Goal: Entertainment & Leisure: Consume media (video, audio)

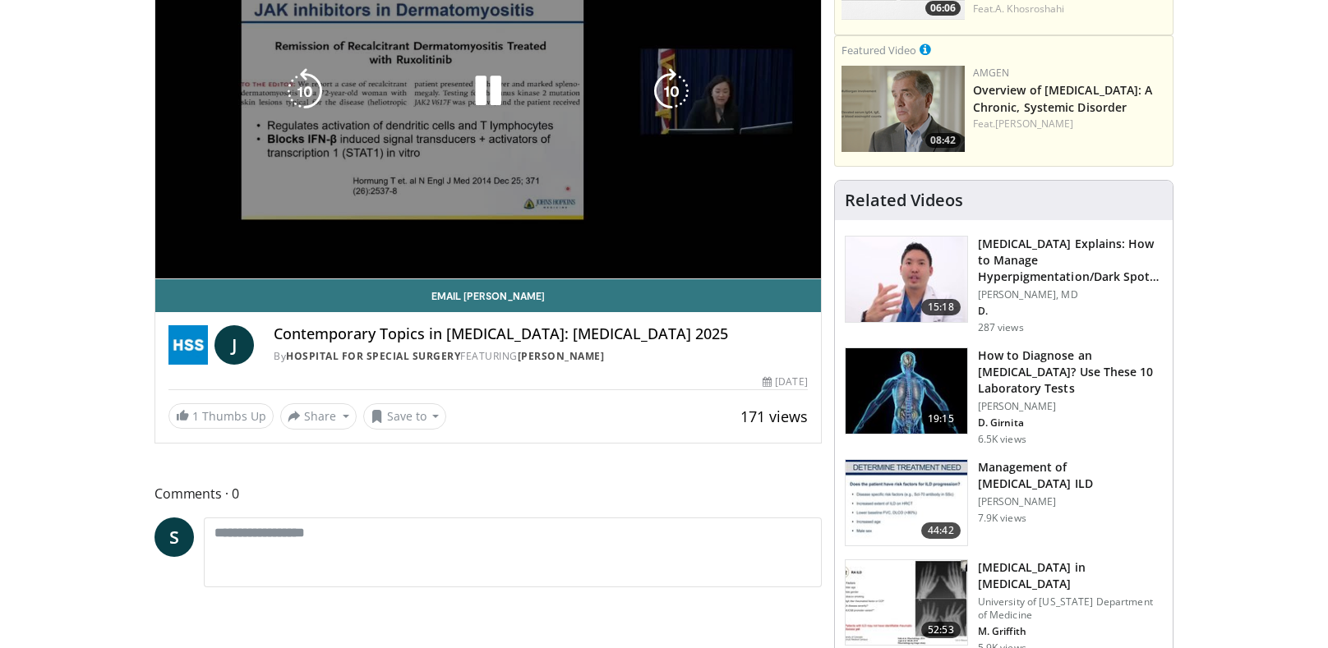
click at [424, 238] on div "10 seconds Tap to unmute" at bounding box center [487, 91] width 665 height 375
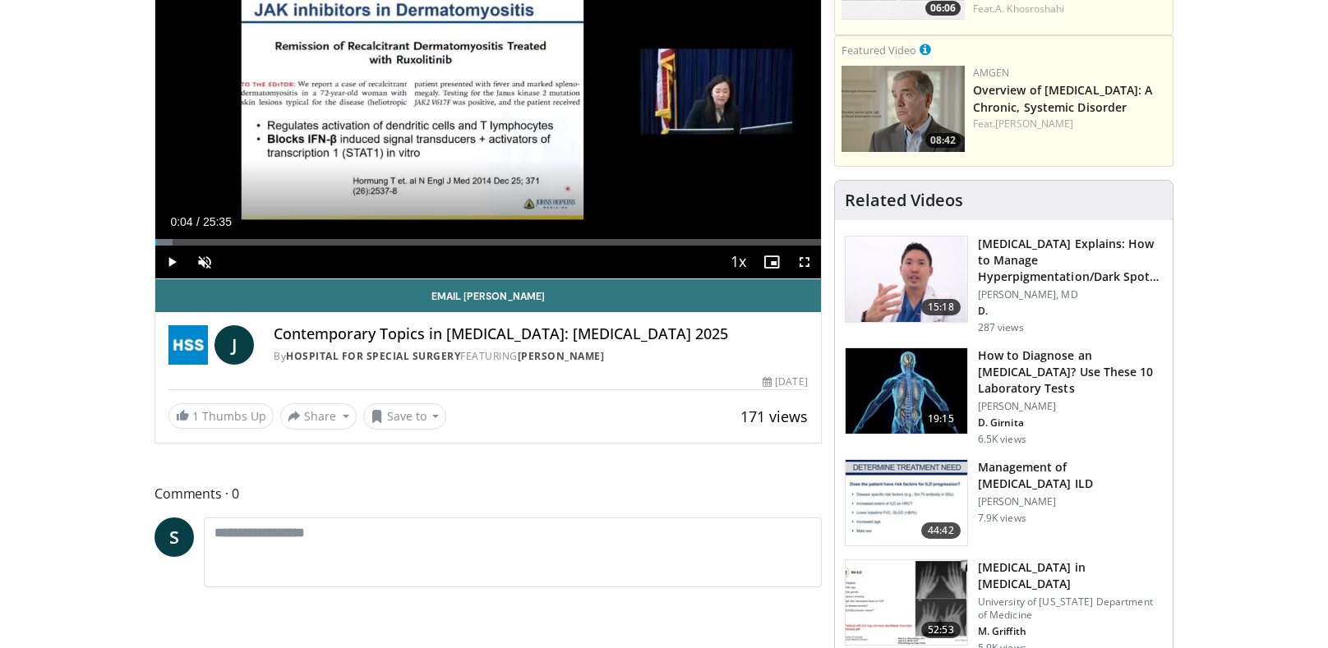
click at [221, 259] on div "Volume Level" at bounding box center [221, 262] width 0 height 6
click at [638, 239] on div "Loaded : 2.60% 00:04" at bounding box center [487, 242] width 665 height 7
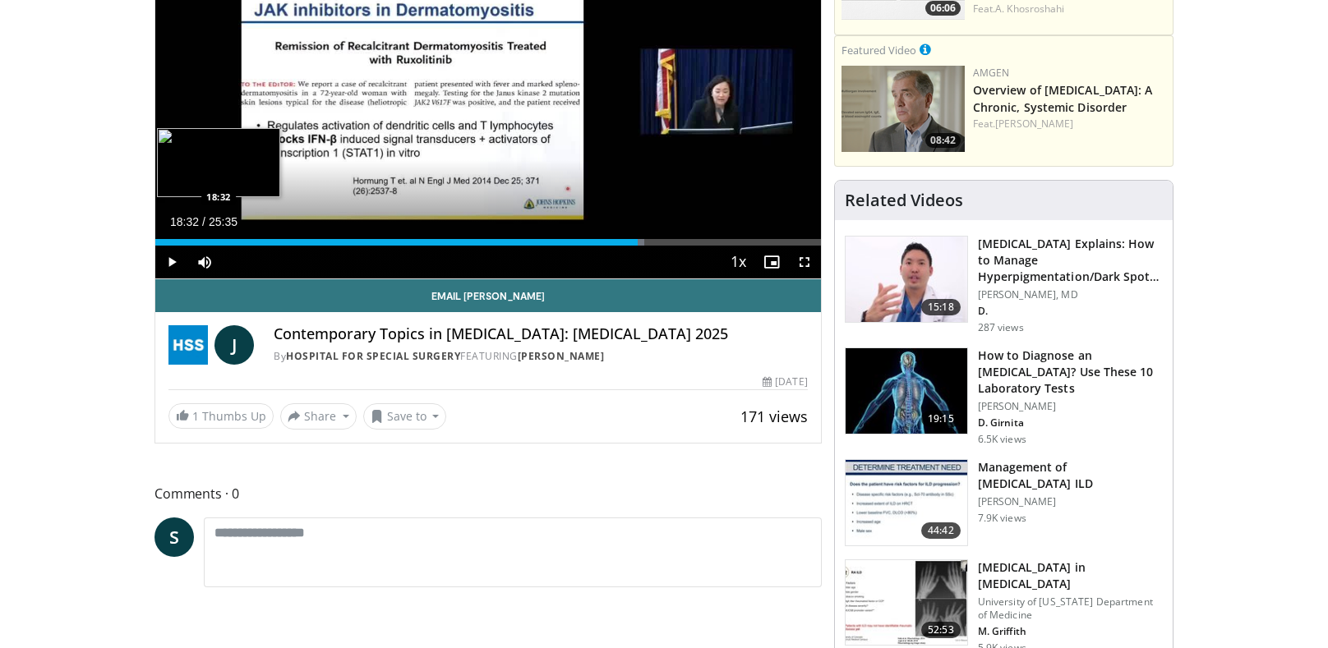
click at [707, 240] on div "Loaded : 73.49% 18:32 18:32" at bounding box center [487, 242] width 665 height 7
click at [744, 232] on div "Loaded : 83.38% 21:11 21:11" at bounding box center [487, 238] width 665 height 16
click at [780, 239] on div "Loaded : 93.00% 22:40 22:40" at bounding box center [487, 242] width 665 height 7
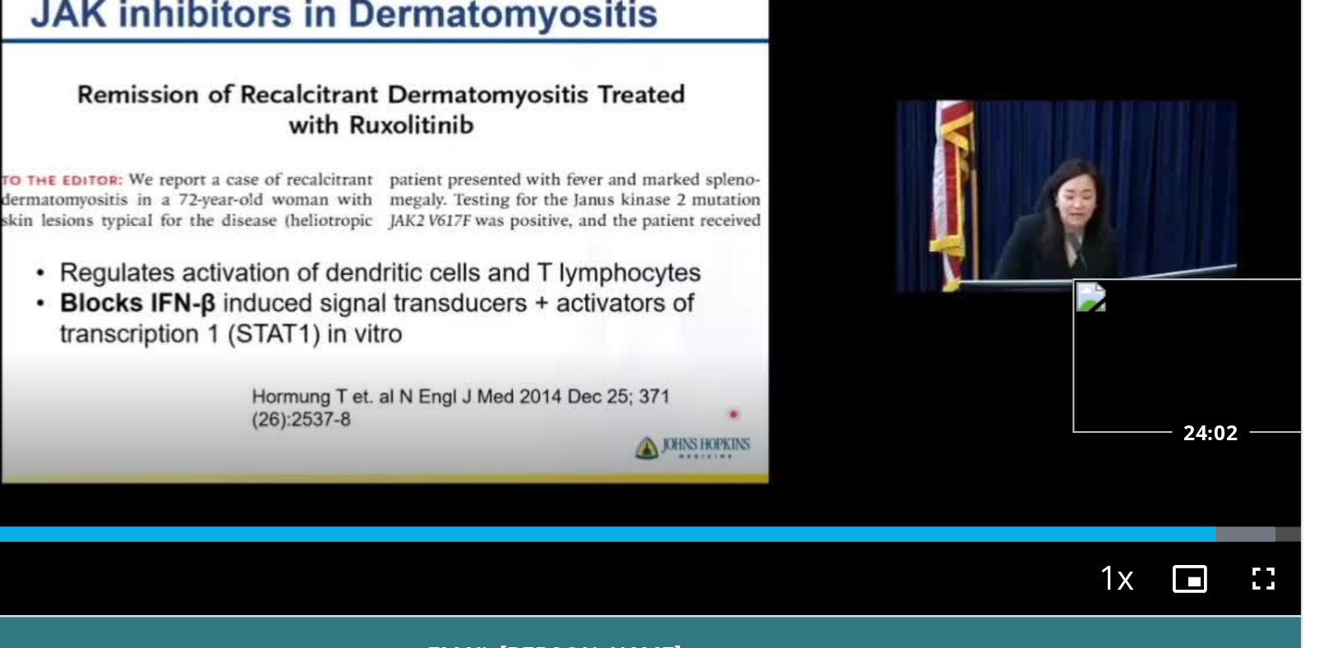
scroll to position [269, 0]
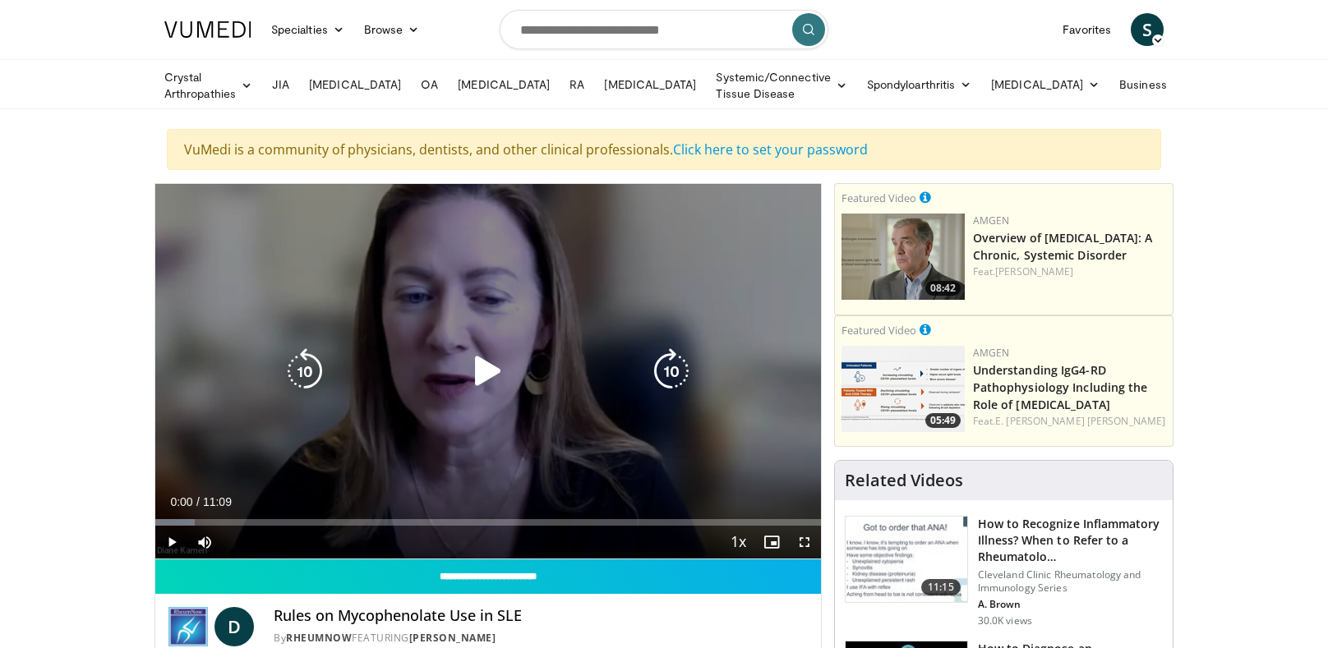
click at [477, 395] on div "10 seconds Tap to unmute" at bounding box center [487, 371] width 665 height 375
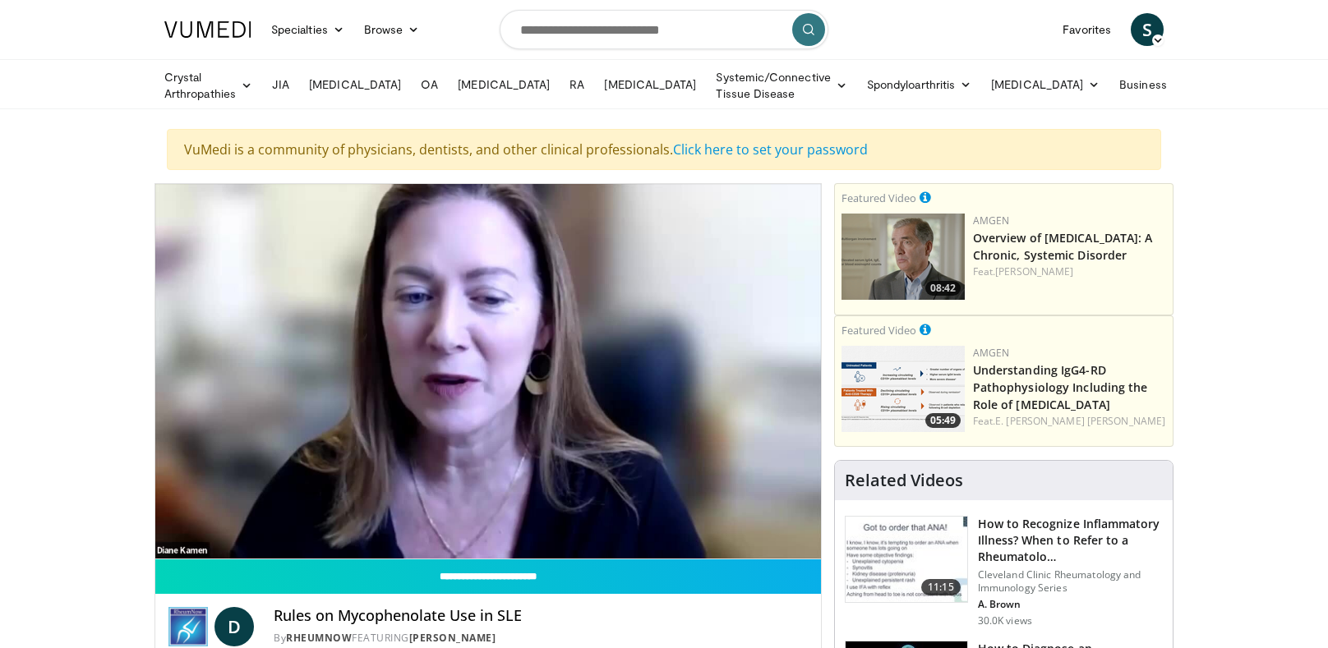
click at [380, 461] on div "10 seconds Tap to unmute" at bounding box center [487, 371] width 665 height 375
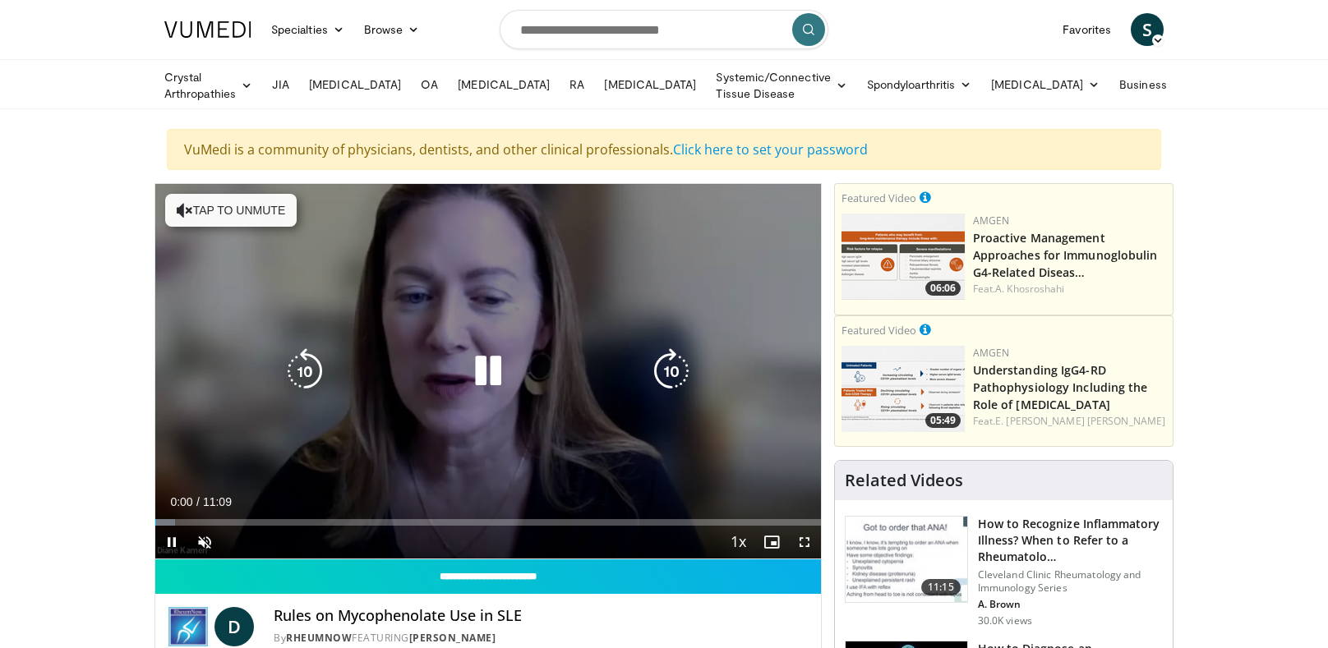
click at [174, 214] on div "10 seconds Tap to unmute" at bounding box center [487, 371] width 665 height 375
click at [502, 357] on icon "Video Player" at bounding box center [488, 371] width 46 height 46
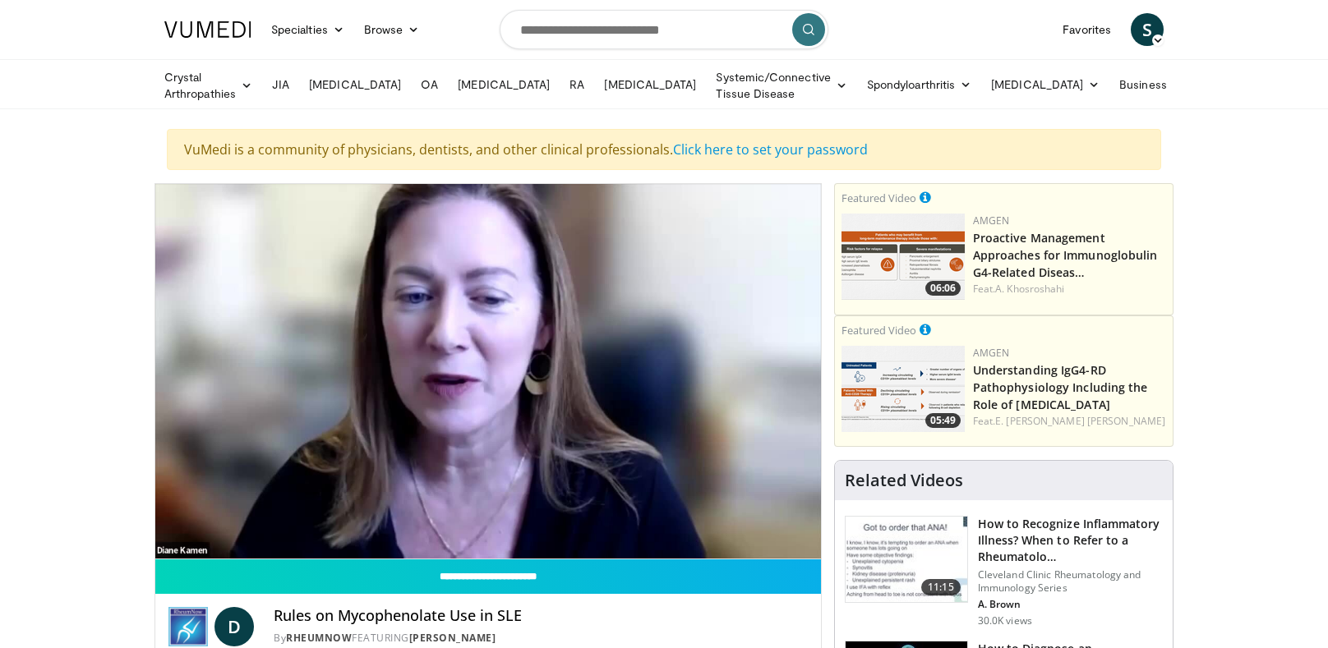
click at [500, 334] on div "10 seconds Tap to unmute" at bounding box center [487, 371] width 665 height 375
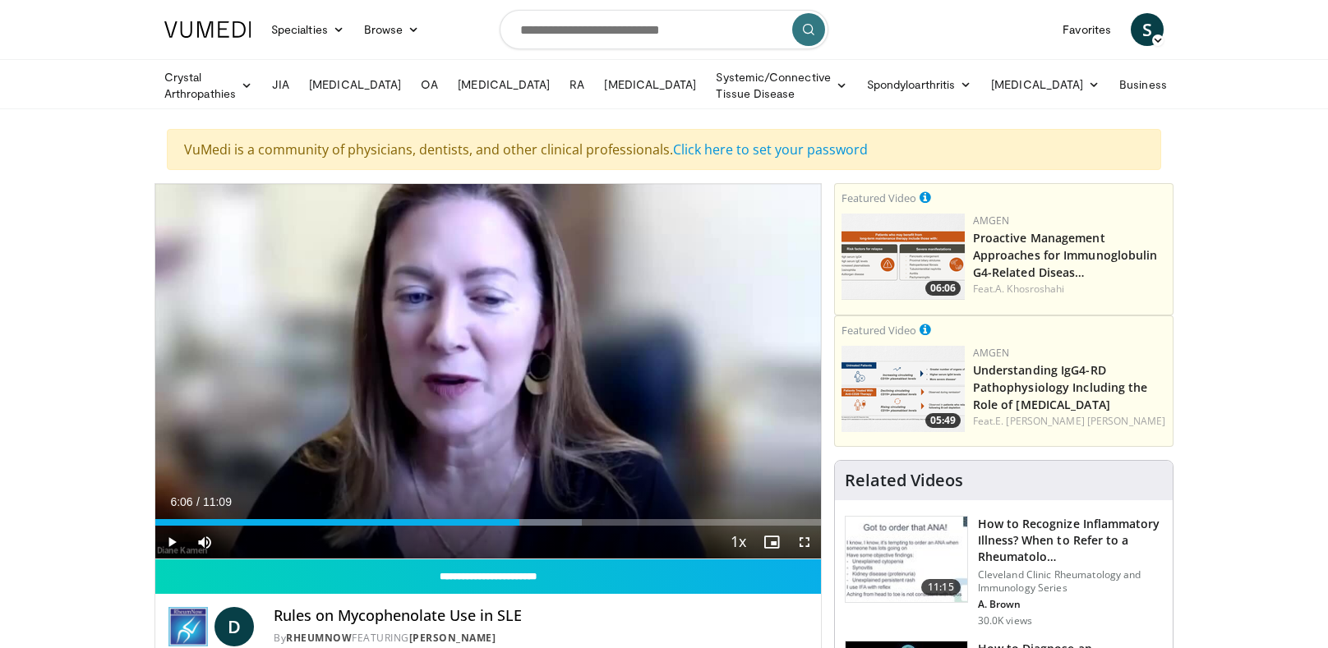
click at [495, 357] on icon "Video Player" at bounding box center [488, 371] width 46 height 46
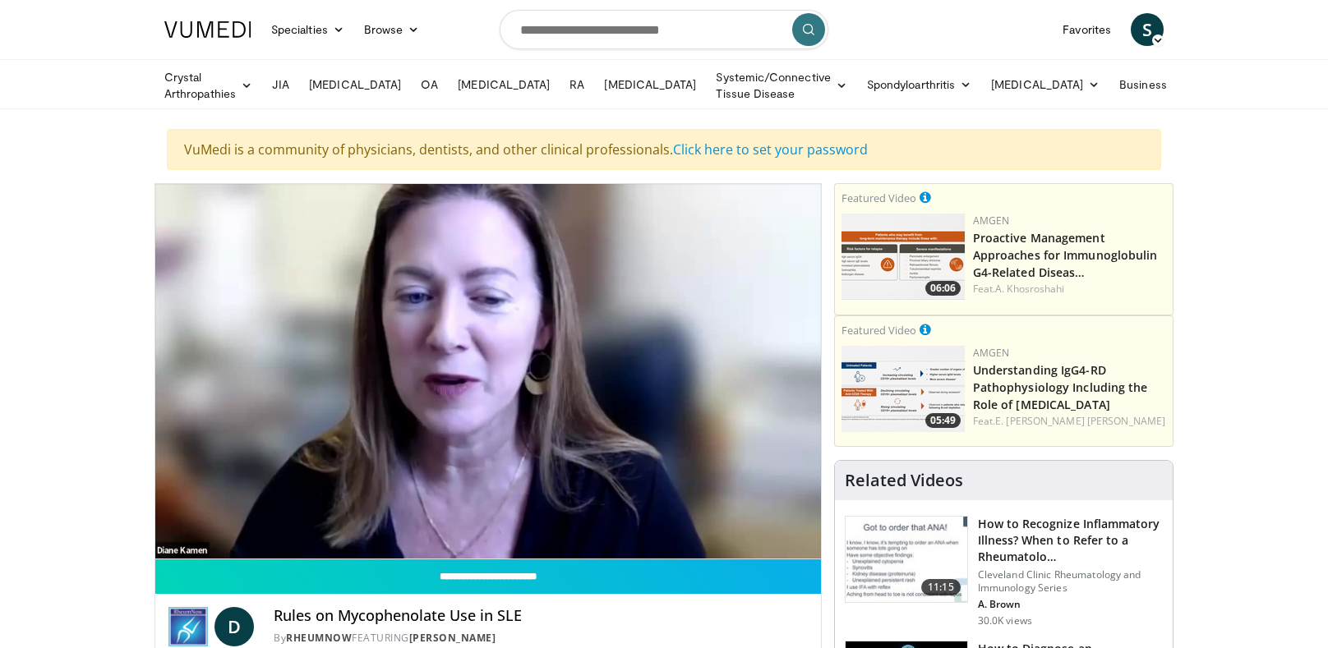
click at [507, 402] on div "10 seconds Tap to unmute" at bounding box center [487, 371] width 665 height 375
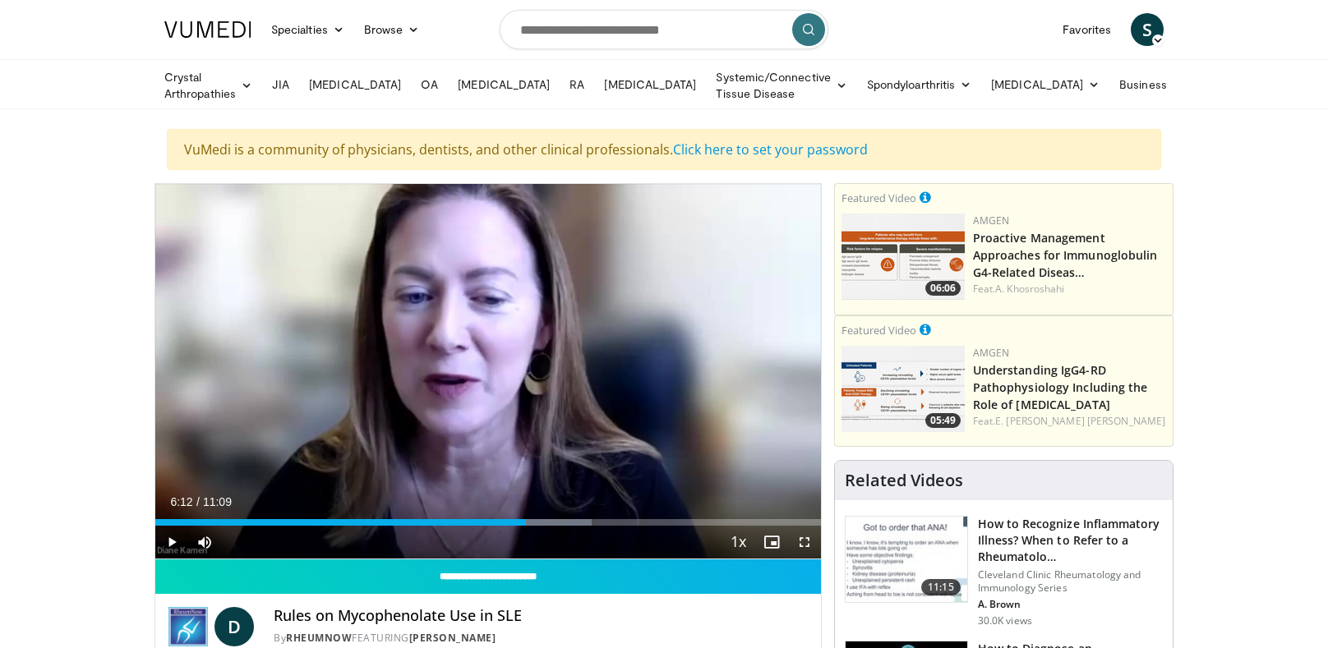
click at [480, 366] on icon "Video Player" at bounding box center [488, 371] width 46 height 46
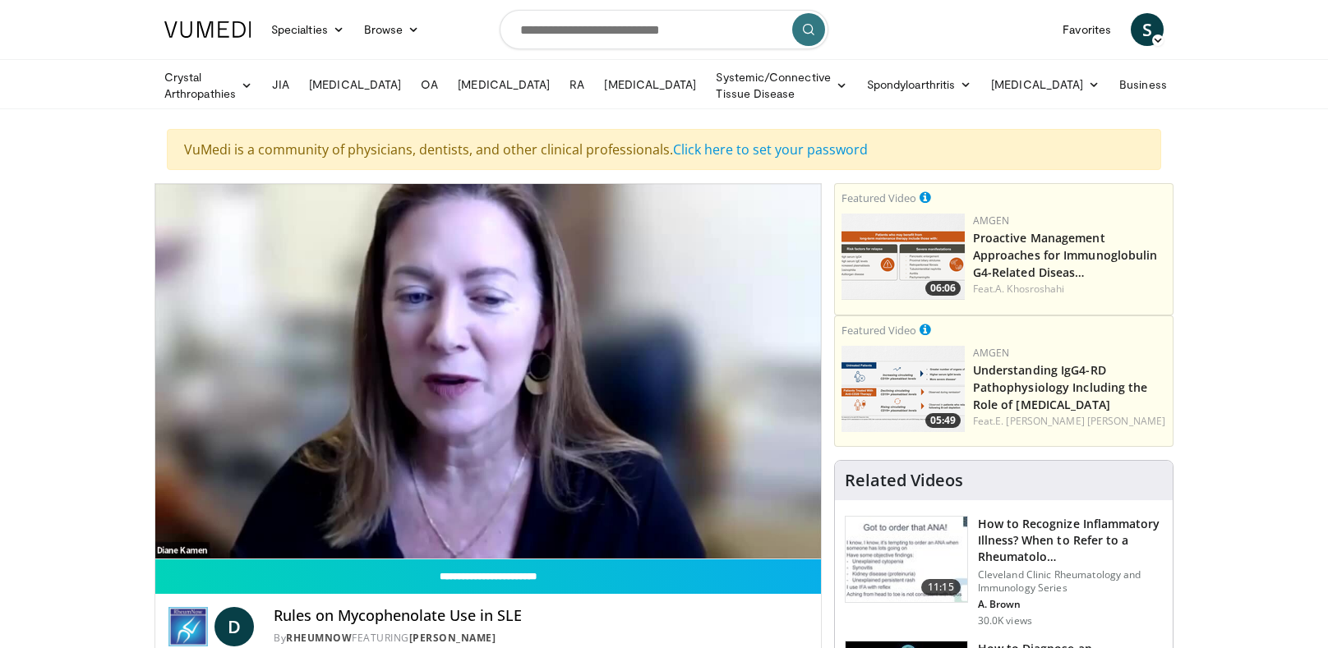
click at [531, 380] on div "Video Player" at bounding box center [487, 371] width 399 height 33
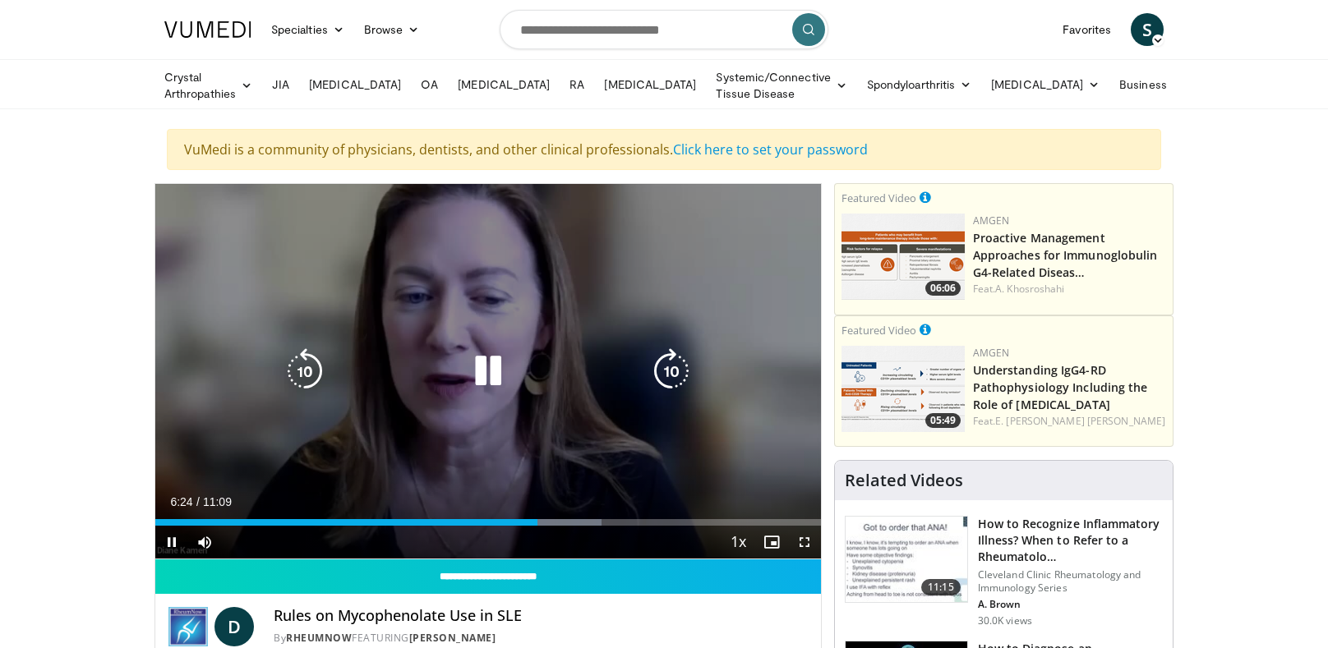
click at [317, 375] on icon "Video Player" at bounding box center [305, 371] width 46 height 46
click at [306, 374] on icon "Video Player" at bounding box center [305, 371] width 46 height 46
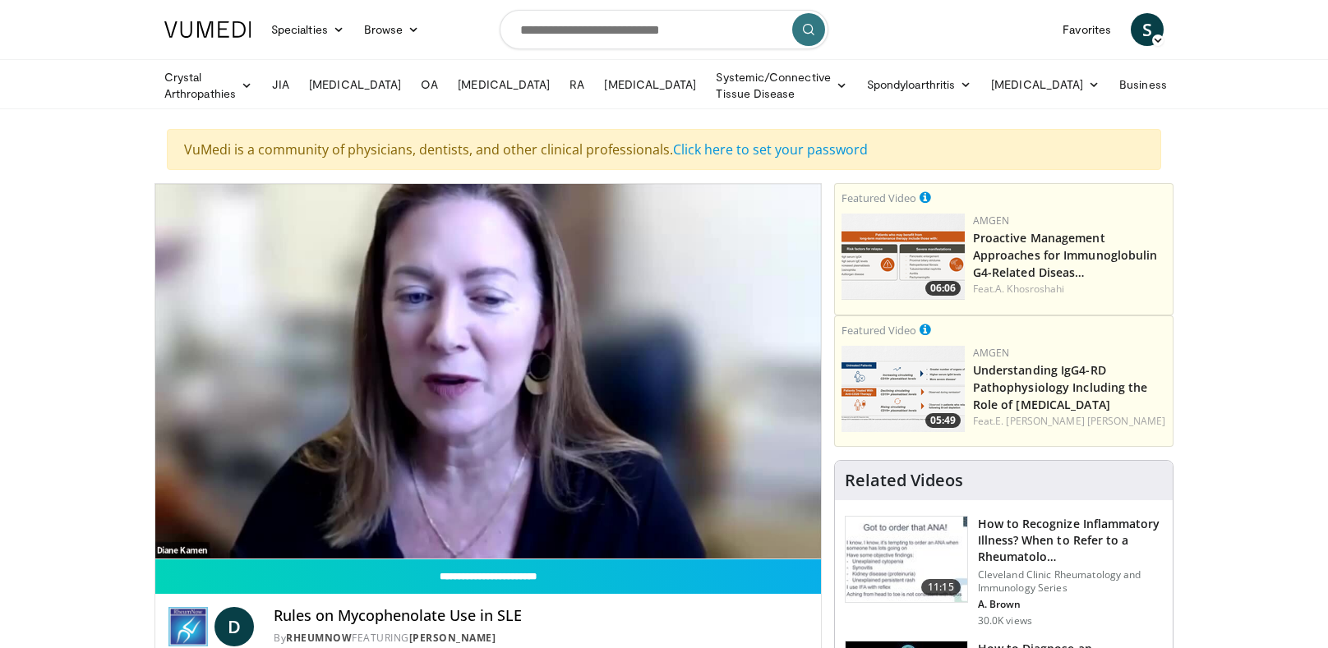
click at [437, 355] on div "Video Player" at bounding box center [487, 371] width 399 height 33
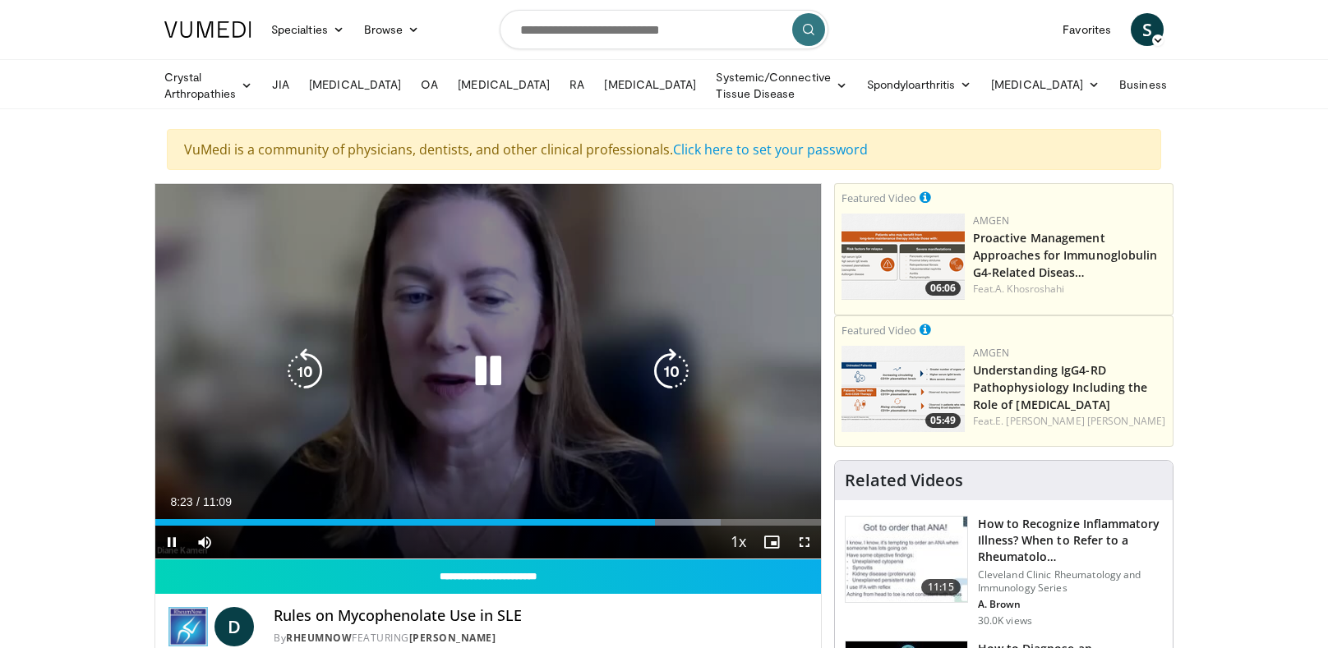
click at [487, 371] on icon "Video Player" at bounding box center [488, 371] width 46 height 46
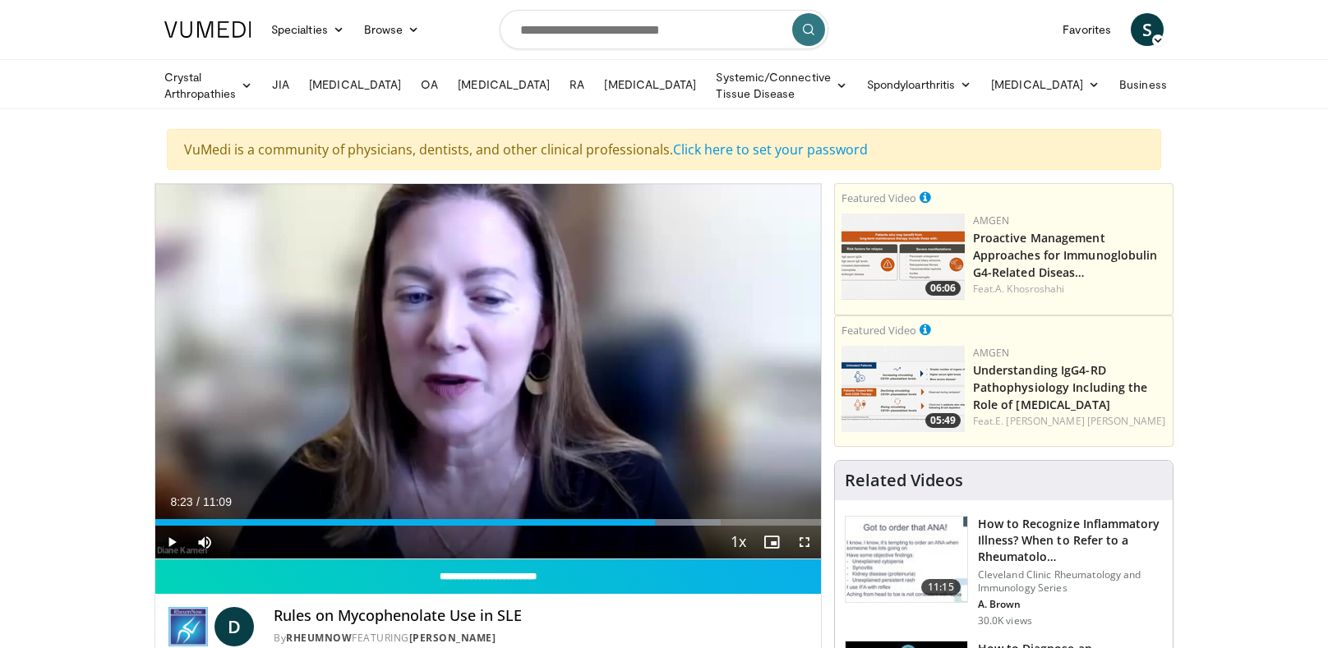
click at [633, 513] on div "Loaded : 84.94% 08:23" at bounding box center [487, 518] width 665 height 16
click at [581, 510] on div "Loaded : 84.94% 08:12 08:01" at bounding box center [487, 518] width 665 height 16
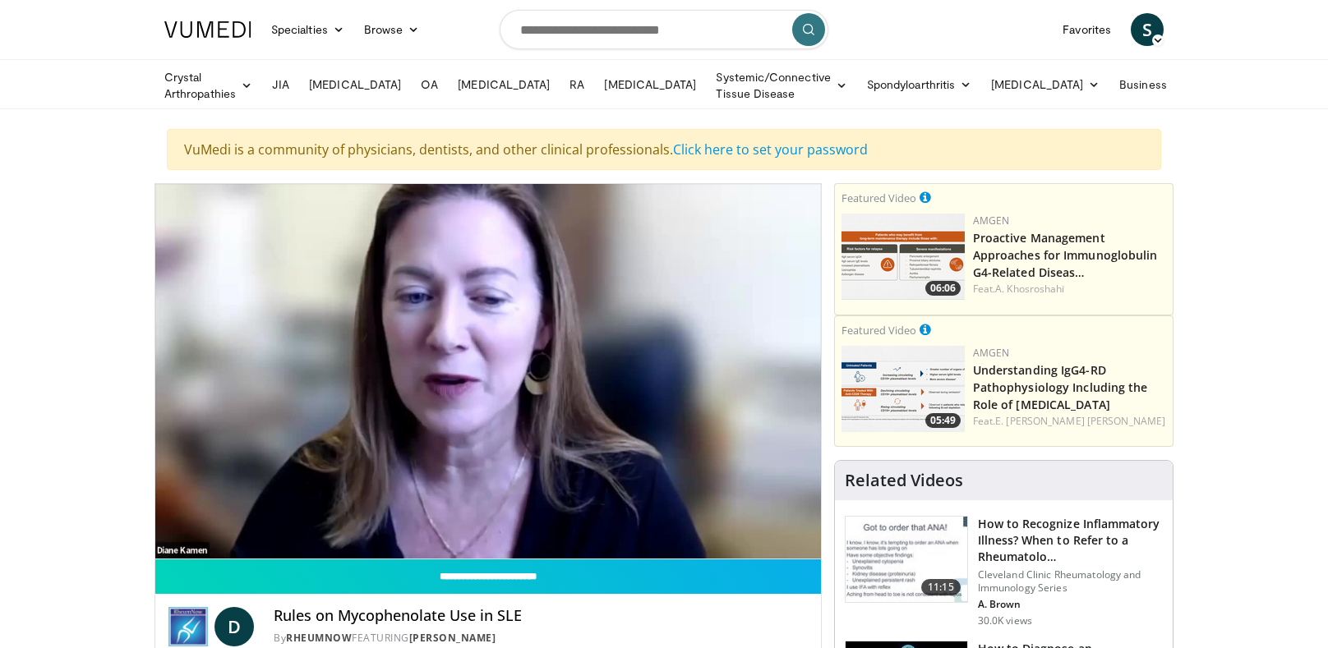
click at [506, 371] on icon "Video Player" at bounding box center [488, 371] width 46 height 46
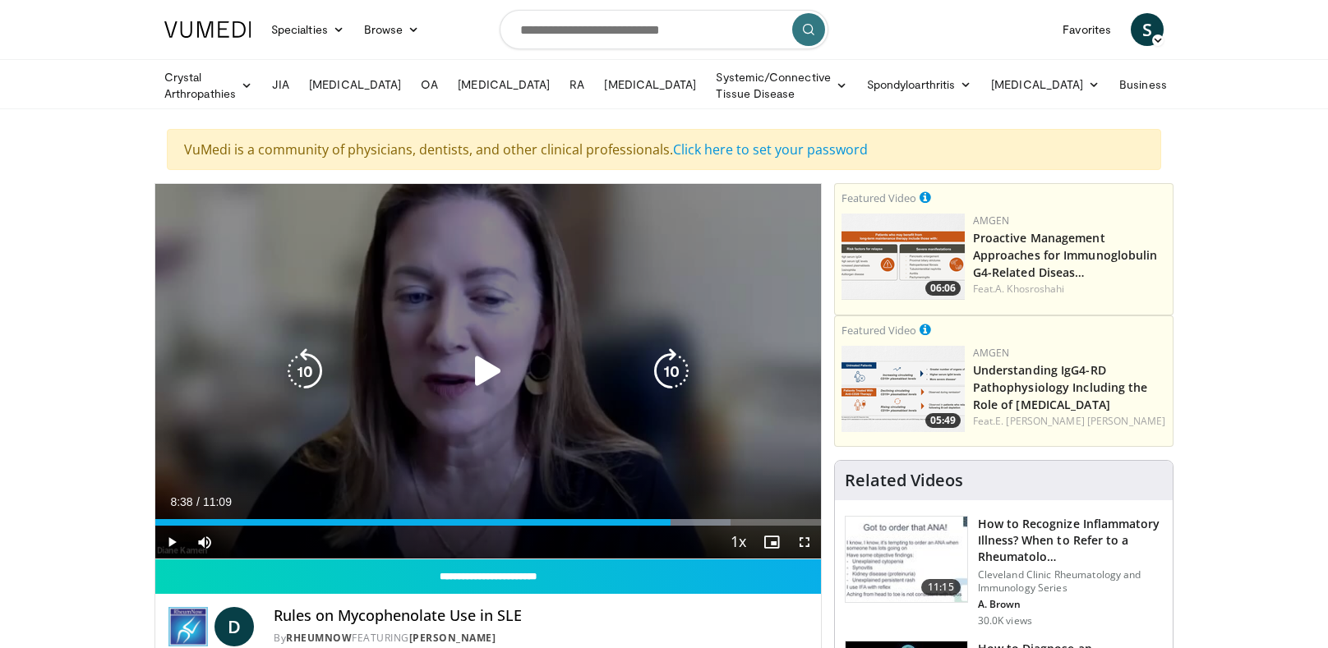
click at [300, 372] on icon "Video Player" at bounding box center [305, 371] width 46 height 46
click at [292, 363] on icon "Video Player" at bounding box center [305, 371] width 46 height 46
click at [491, 365] on icon "Video Player" at bounding box center [488, 371] width 46 height 46
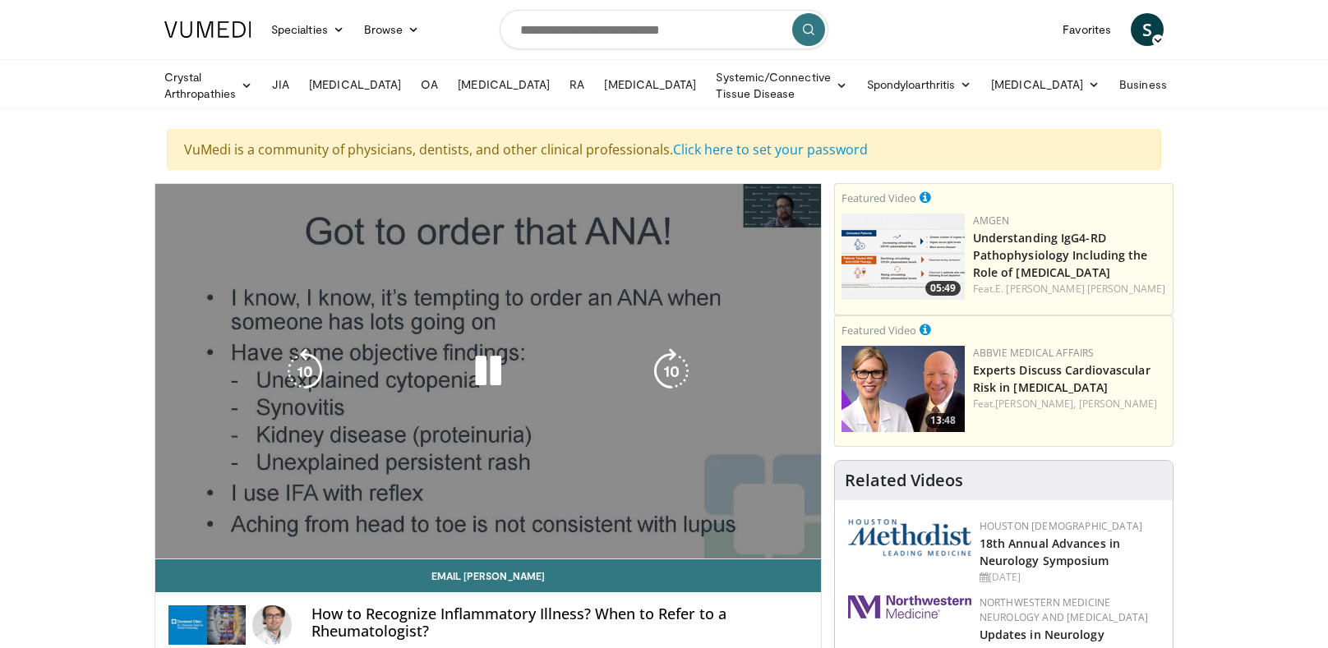
click at [467, 381] on icon "Video Player" at bounding box center [488, 371] width 46 height 46
